Goal: Task Accomplishment & Management: Manage account settings

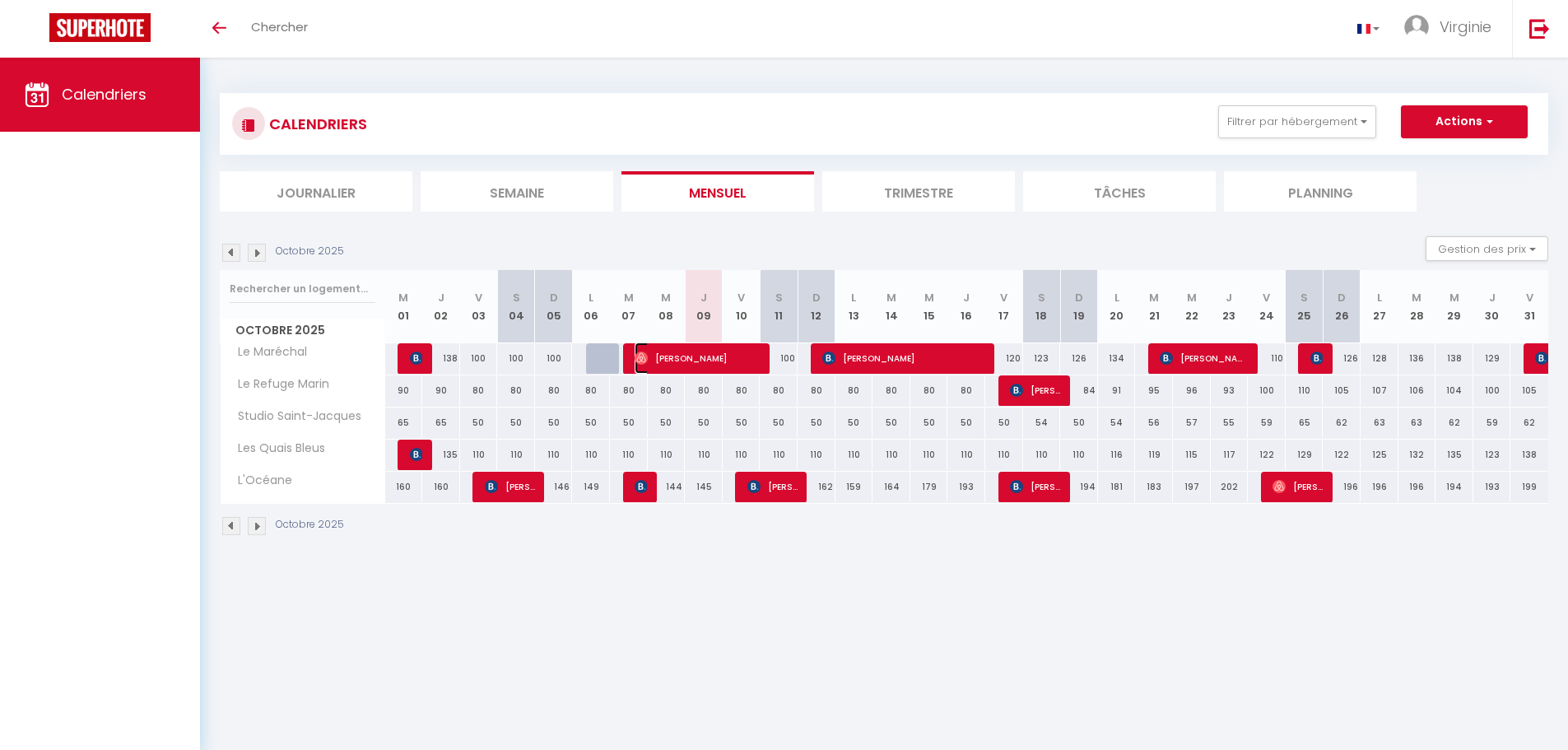
click at [729, 361] on span "[PERSON_NAME]" at bounding box center [697, 358] width 126 height 31
select select "OK"
select select "0"
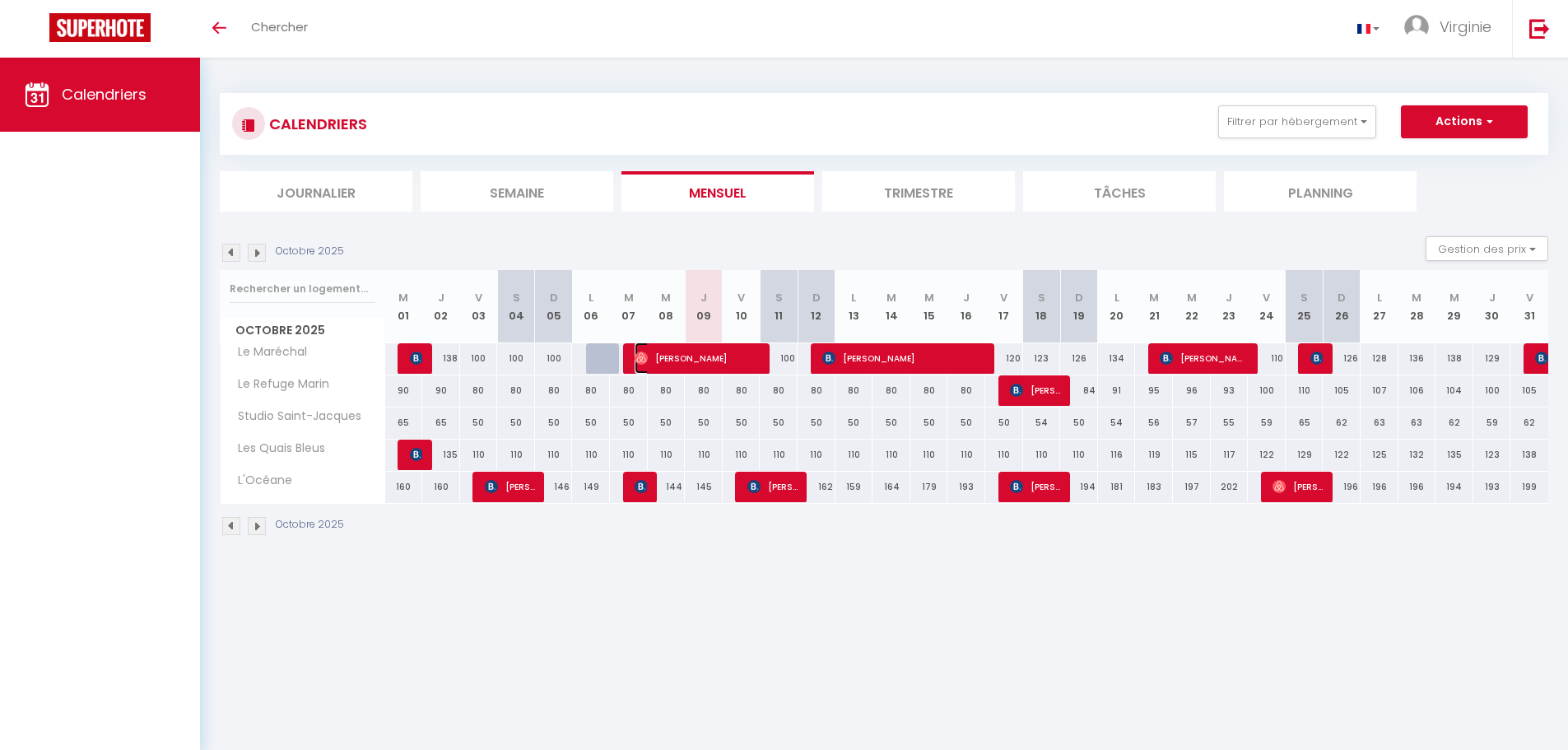
select select "1"
select select
select select "52131"
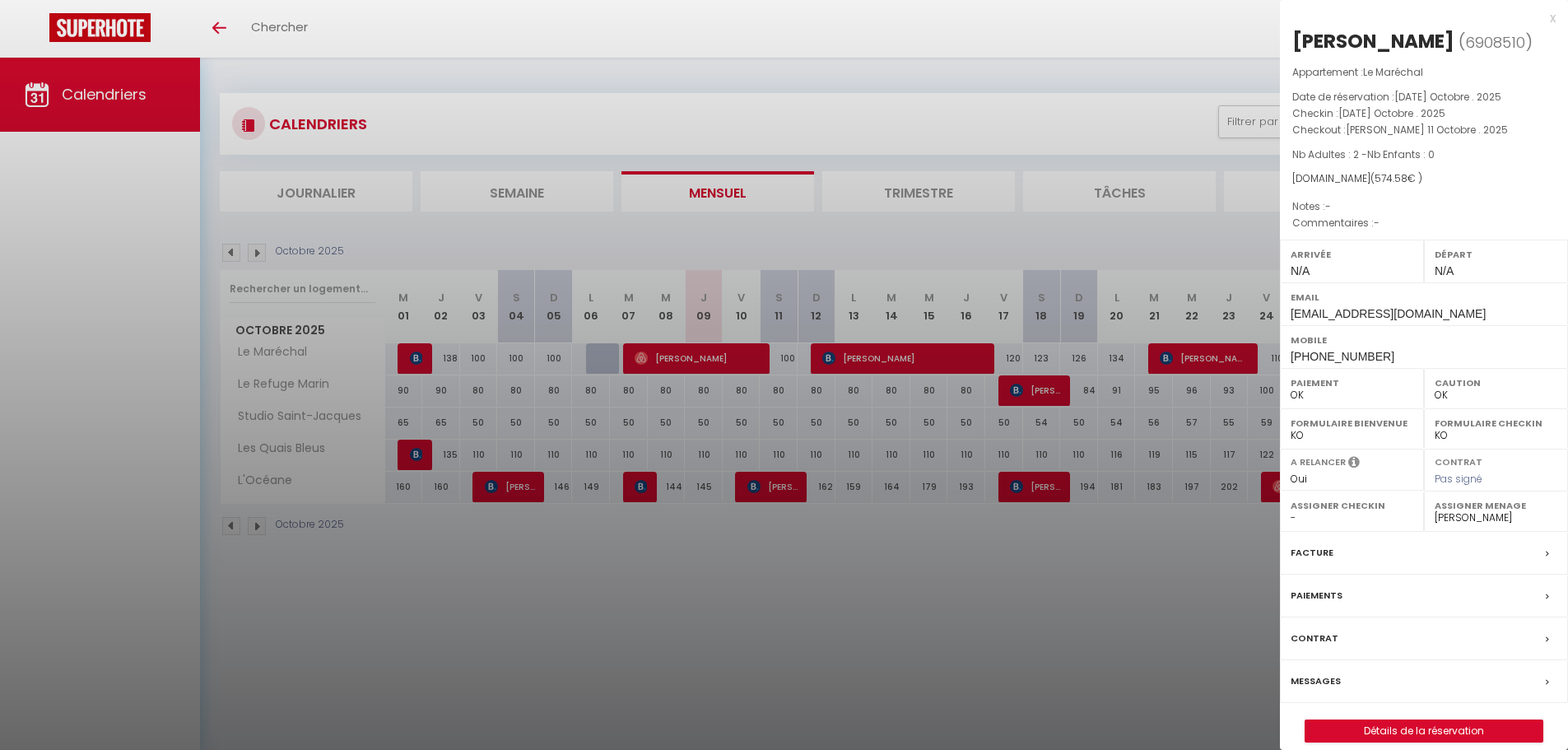
click at [1550, 20] on div "x" at bounding box center [1418, 18] width 276 height 20
